Goal: Navigation & Orientation: Find specific page/section

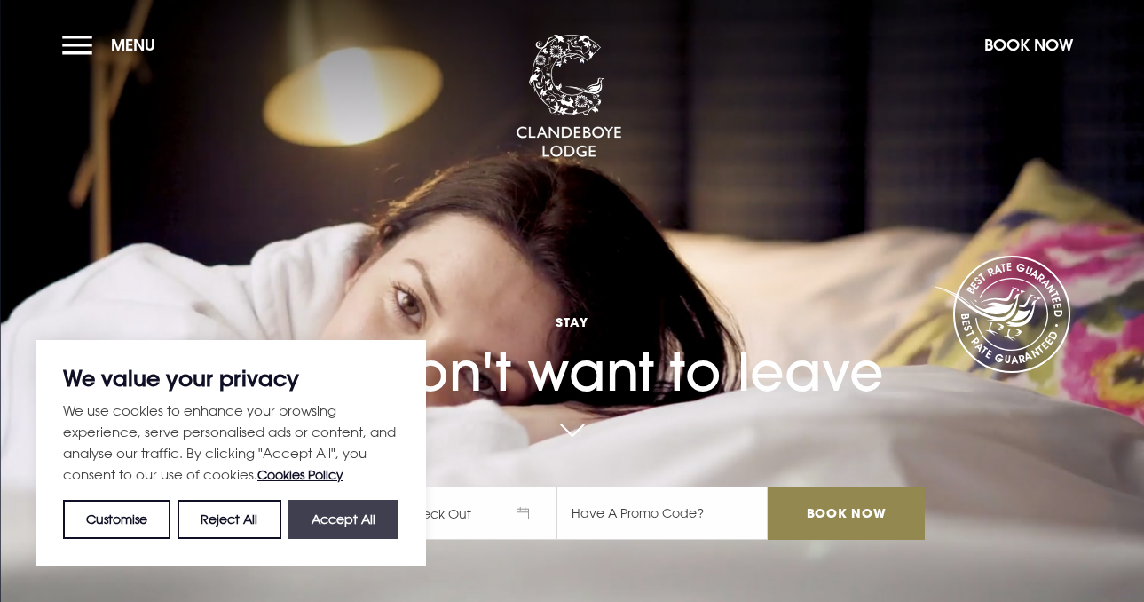
click at [375, 525] on button "Accept All" at bounding box center [343, 519] width 110 height 39
checkbox input "true"
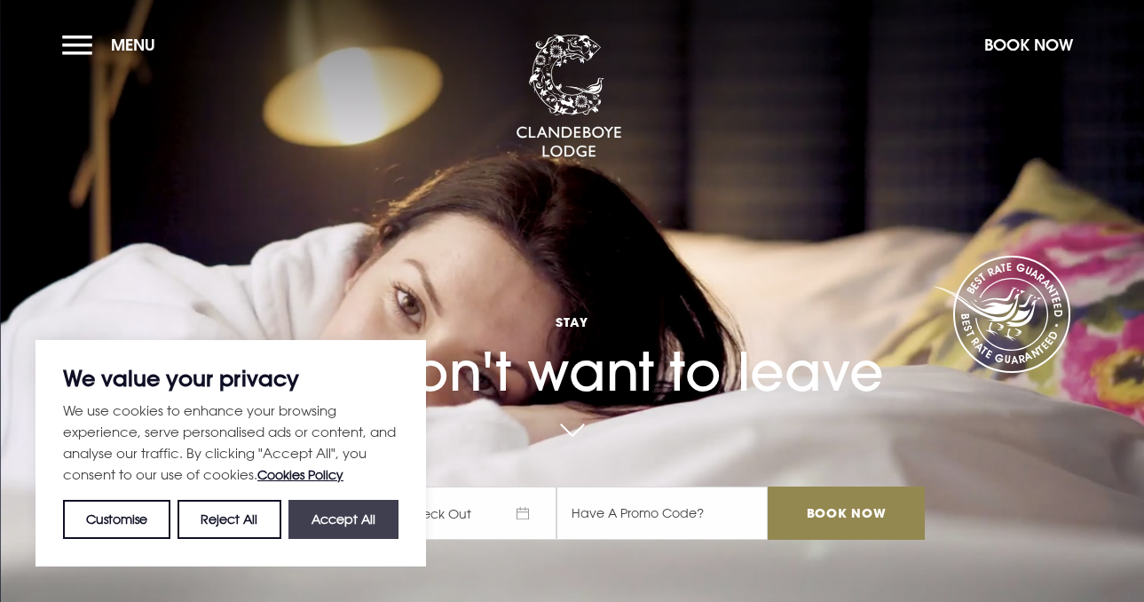
checkbox input "true"
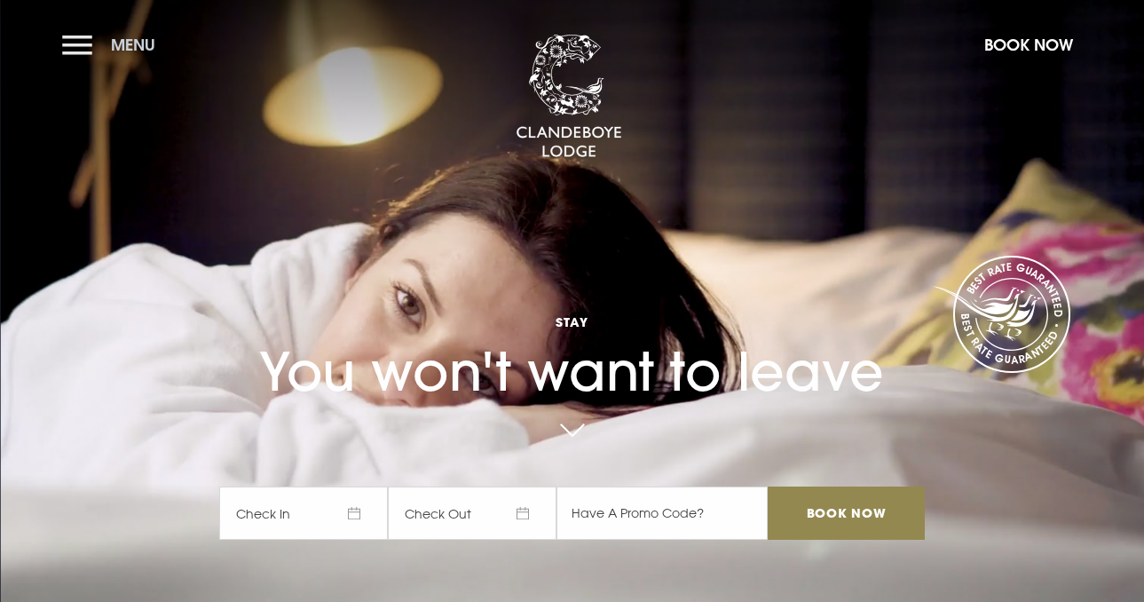
click at [71, 41] on button "Menu" at bounding box center [113, 45] width 102 height 38
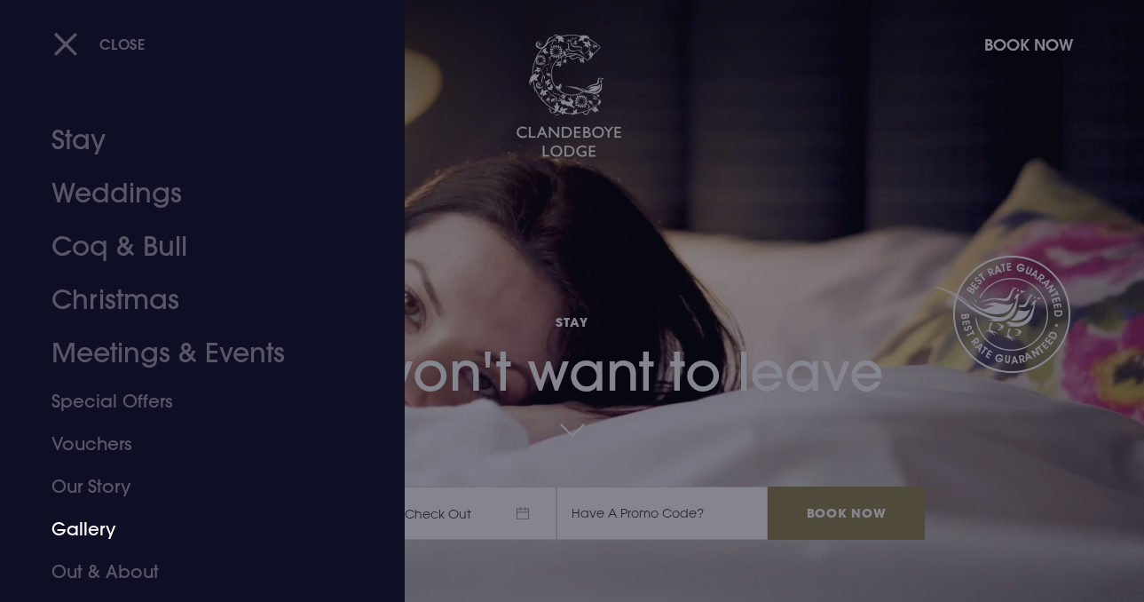
click at [83, 530] on link "Gallery" at bounding box center [190, 529] width 278 height 43
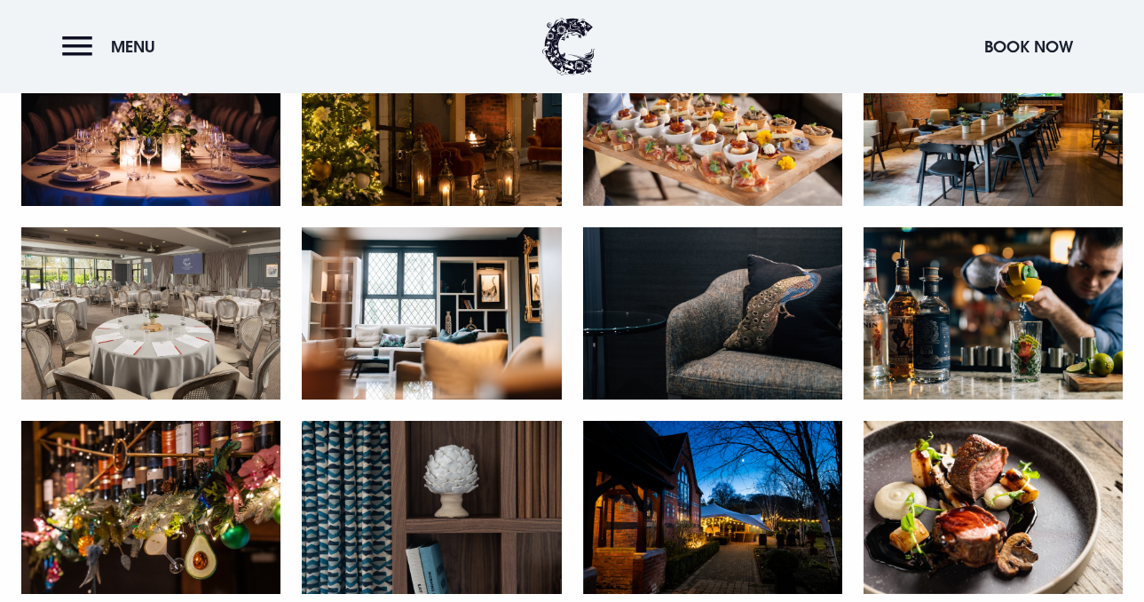
scroll to position [2981, 0]
